Goal: Task Accomplishment & Management: Manage account settings

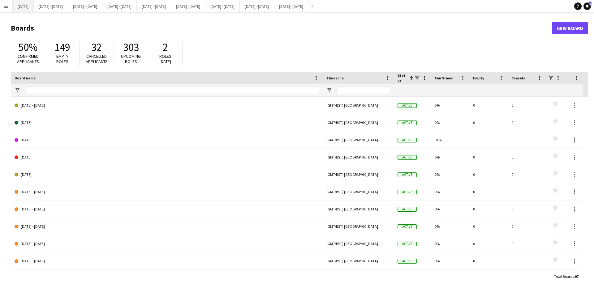
click at [31, 9] on button "August 2025 Close" at bounding box center [23, 6] width 21 height 12
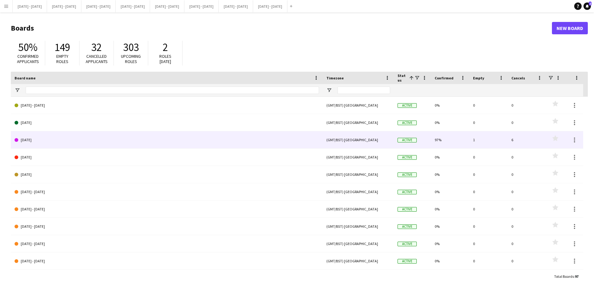
click at [75, 139] on link "[DATE]" at bounding box center [167, 139] width 304 height 17
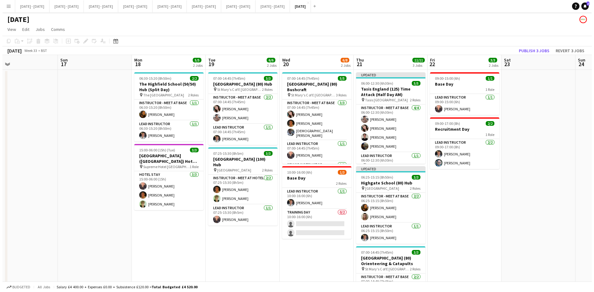
scroll to position [0, 243]
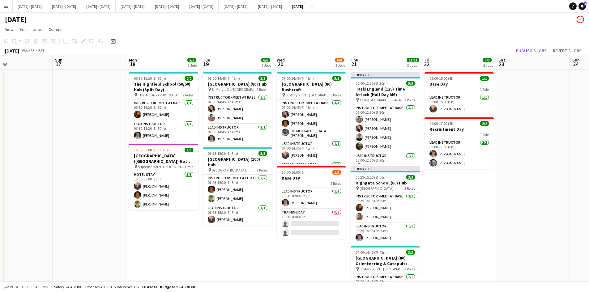
drag, startPoint x: 346, startPoint y: 99, endPoint x: 103, endPoint y: 97, distance: 243.0
click at [103, 97] on app-calendar-viewport "Wed 13 1/1 1 Job Thu 14 3/3 2 Jobs Fri 15 2/2 1 Job Sat 16 Sun 17 Mon 18 5/5 2 …" at bounding box center [294, 199] width 589 height 288
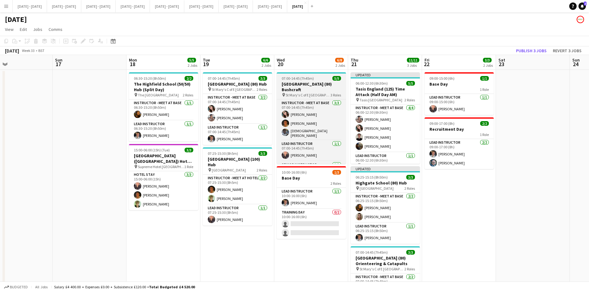
click at [317, 77] on div "07:00-14:45 (7h45m) 5/5" at bounding box center [311, 78] width 69 height 5
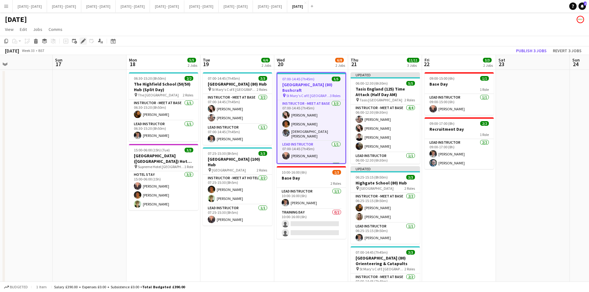
click at [84, 39] on icon "Edit" at bounding box center [83, 41] width 5 height 5
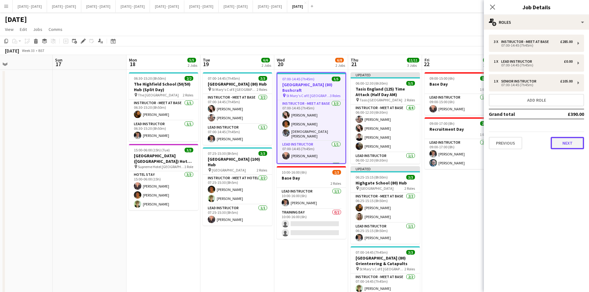
click at [562, 146] on button "Next" at bounding box center [567, 143] width 33 height 12
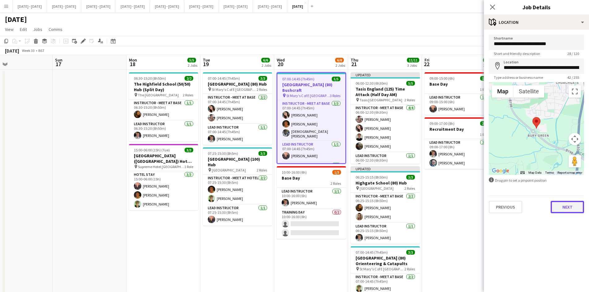
click at [571, 203] on button "Next" at bounding box center [567, 207] width 33 height 12
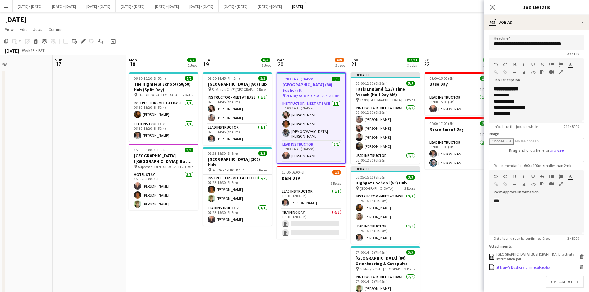
click at [579, 270] on icon "Delete" at bounding box center [581, 267] width 5 height 5
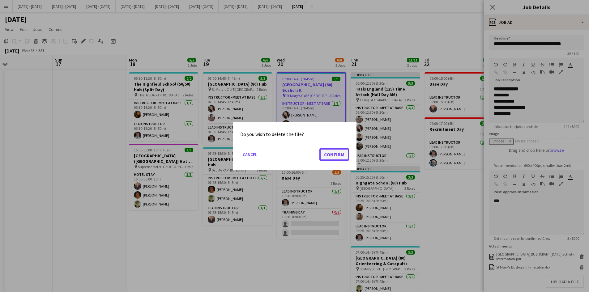
click at [326, 154] on button "Confirm" at bounding box center [334, 154] width 30 height 12
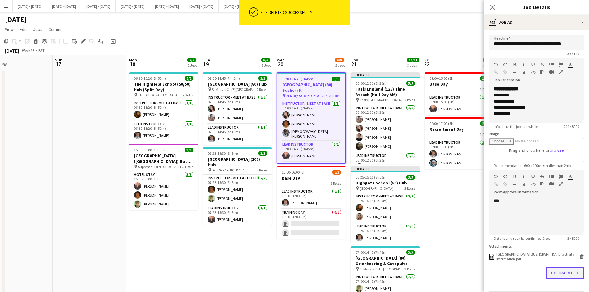
click at [551, 271] on button "Upload a file" at bounding box center [565, 273] width 38 height 12
click at [493, 4] on app-icon "Close pop-in" at bounding box center [492, 7] width 9 height 9
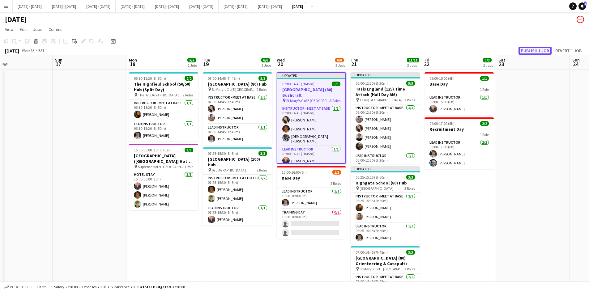
click at [528, 50] on button "Publish 1 job" at bounding box center [535, 51] width 33 height 8
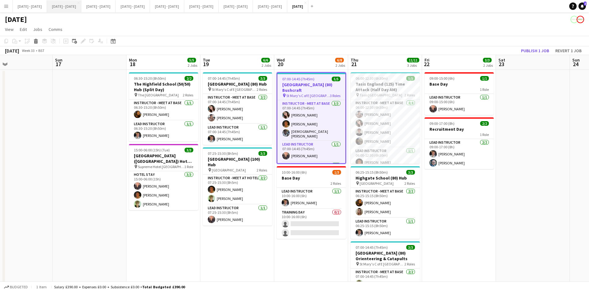
click at [64, 6] on button "[DATE] - [DATE] Close" at bounding box center [64, 6] width 34 height 12
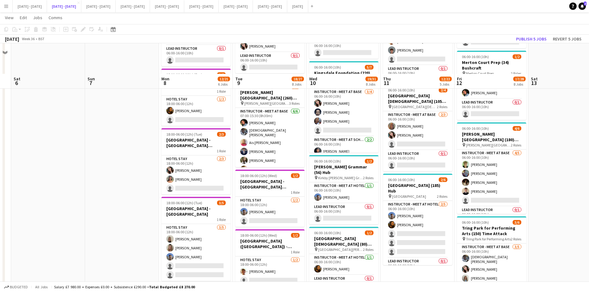
scroll to position [340, 0]
